Goal: Information Seeking & Learning: Learn about a topic

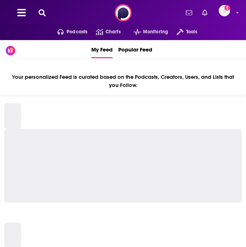
click at [46, 13] on button at bounding box center [41, 13] width 11 height 8
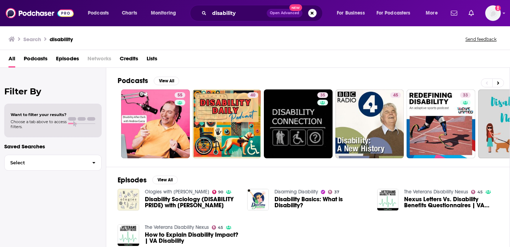
click at [130, 82] on h2 "Podcasts" at bounding box center [133, 80] width 30 height 9
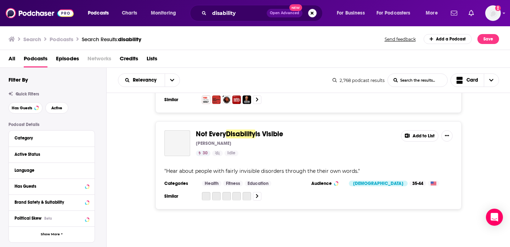
scroll to position [2528, 0]
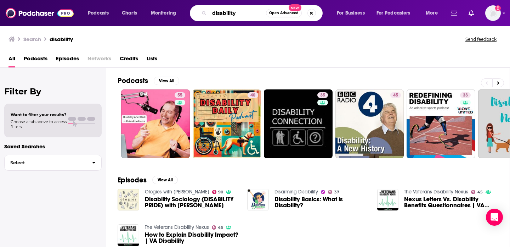
click at [244, 15] on input "disability" at bounding box center [237, 12] width 57 height 11
type input "women"
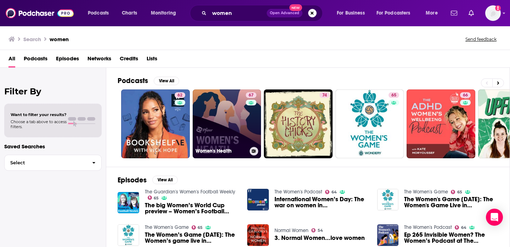
click at [210, 122] on link "67 Women's Health" at bounding box center [227, 123] width 69 height 69
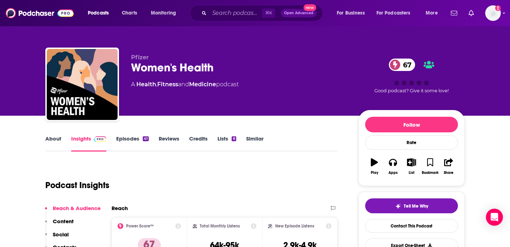
scroll to position [65, 0]
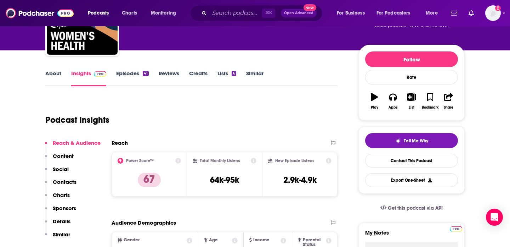
click at [134, 71] on link "Episodes 41" at bounding box center [132, 78] width 33 height 16
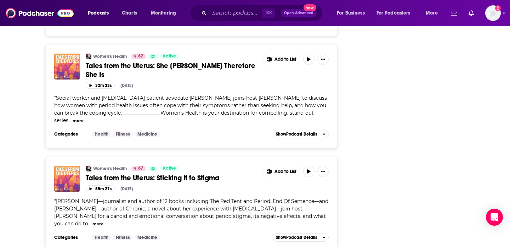
scroll to position [1485, 0]
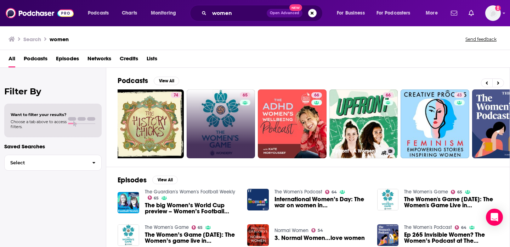
scroll to position [0, 258]
